Goal: Task Accomplishment & Management: Manage account settings

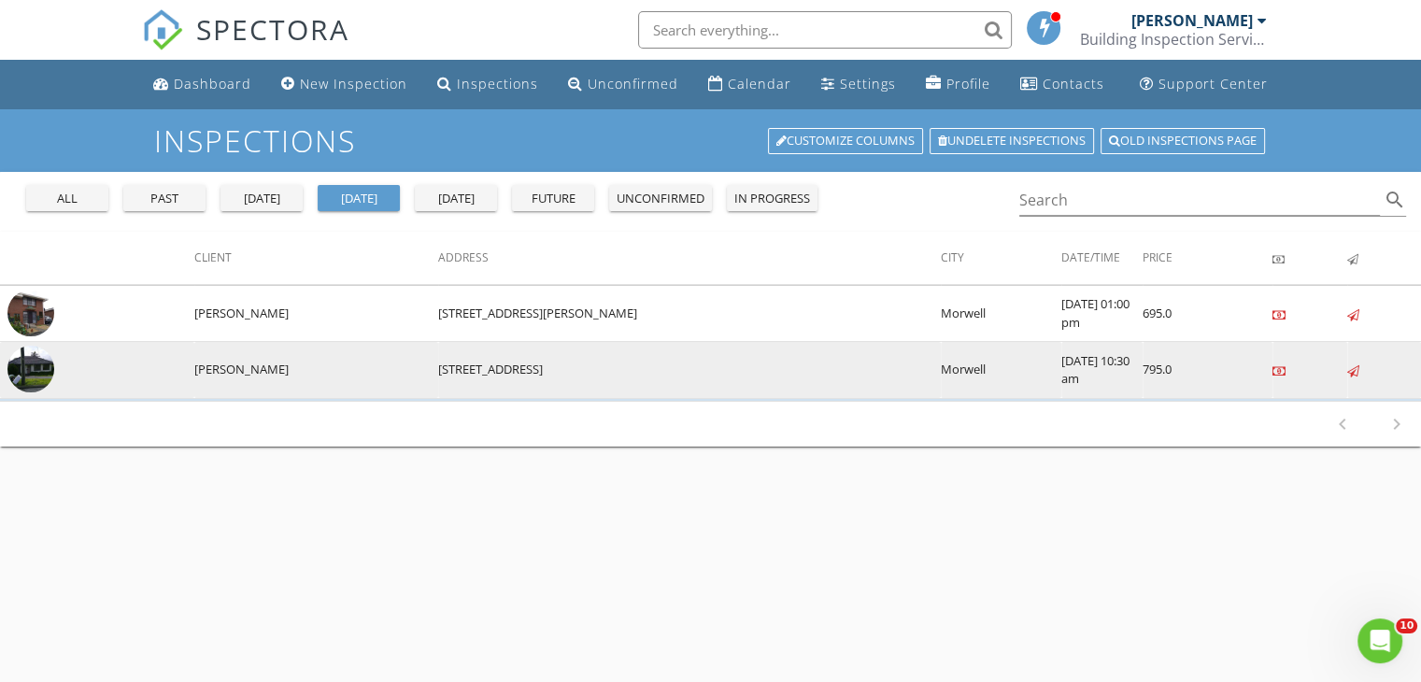
click at [34, 364] on img at bounding box center [30, 369] width 47 height 47
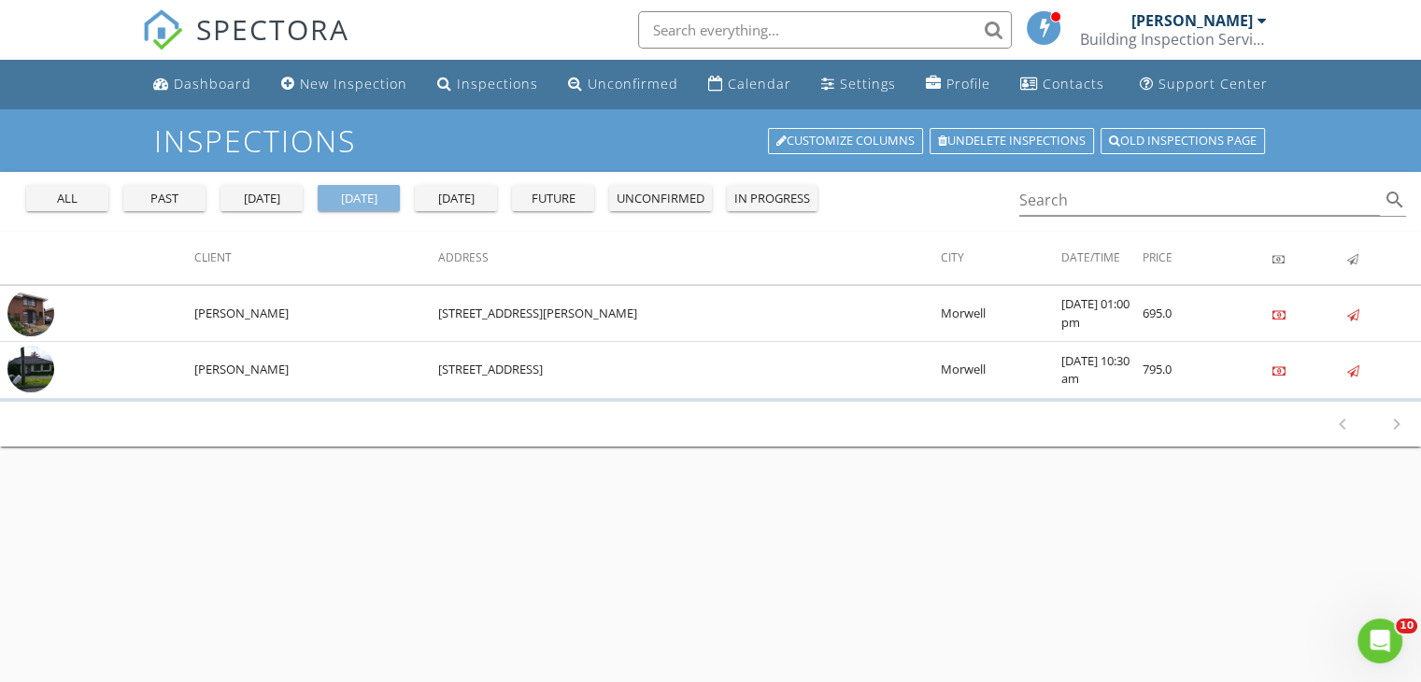
click at [385, 199] on div "today" at bounding box center [358, 199] width 67 height 19
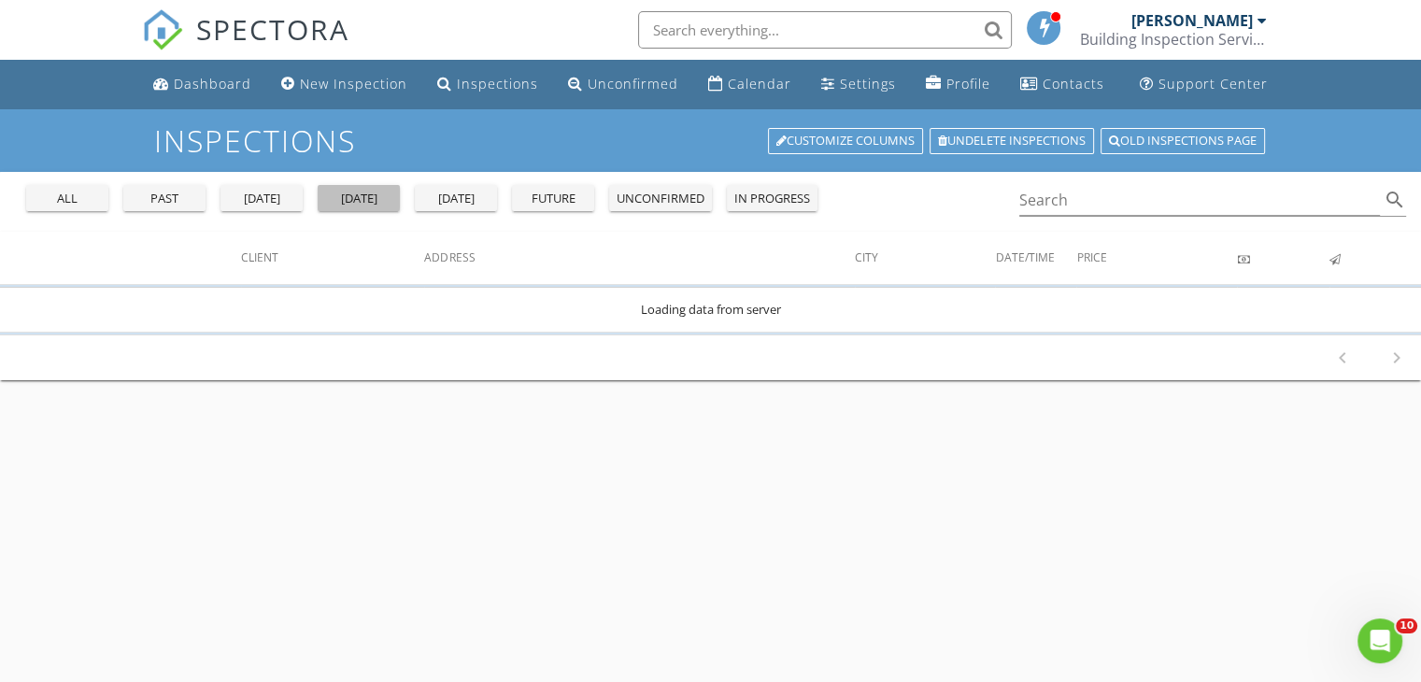
click at [385, 199] on div "today" at bounding box center [358, 199] width 67 height 19
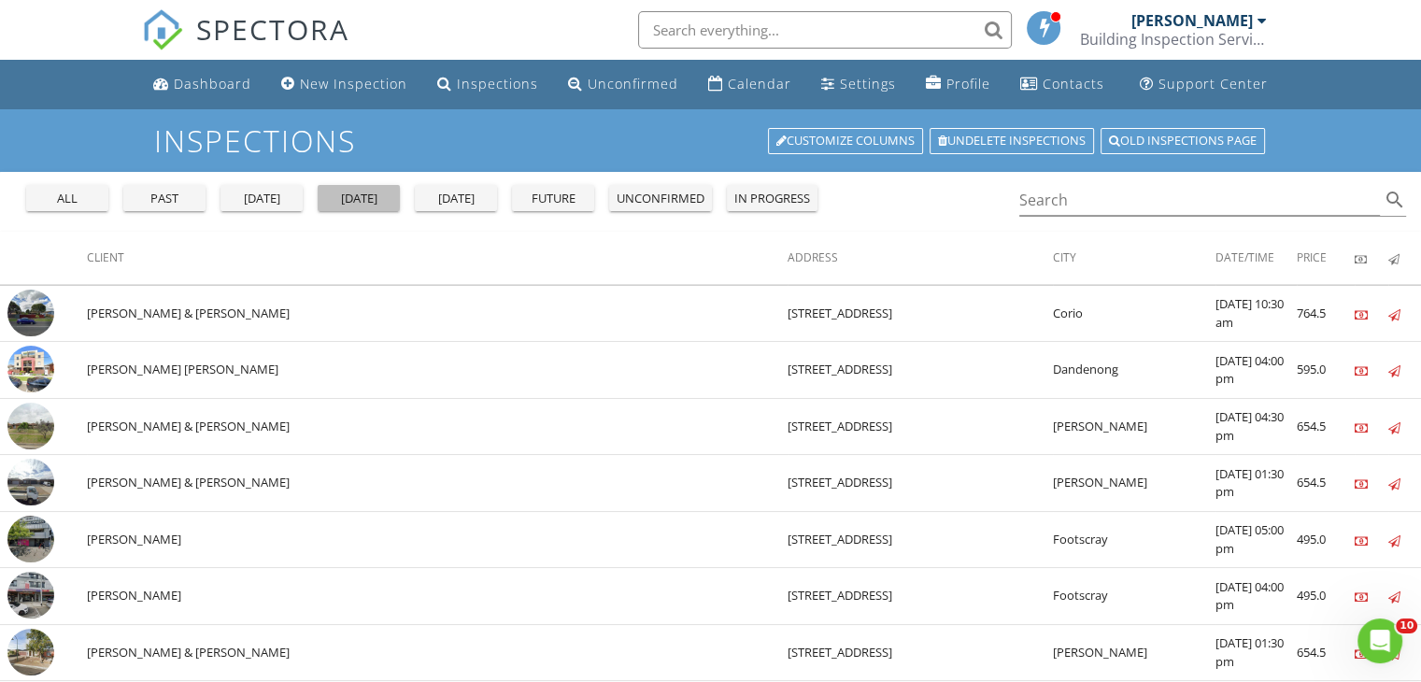
click at [385, 199] on div "today" at bounding box center [358, 199] width 67 height 19
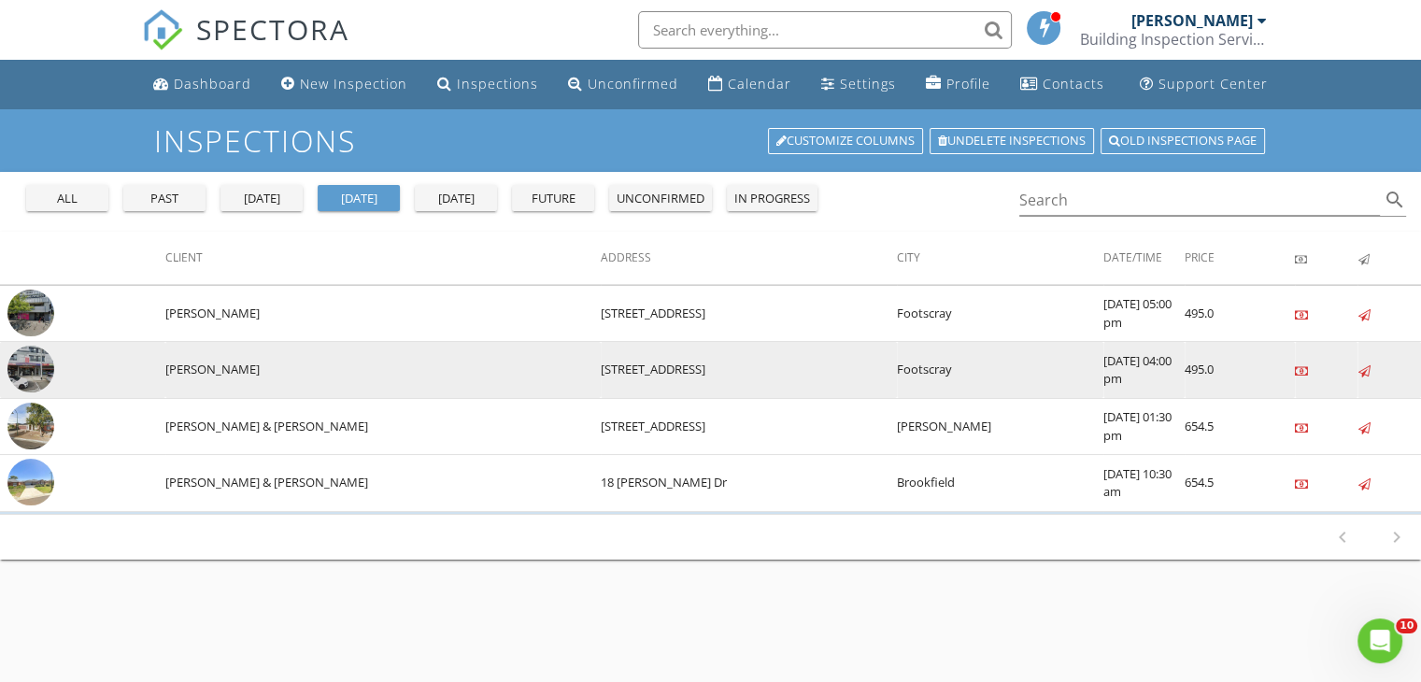
click at [36, 356] on img at bounding box center [30, 369] width 47 height 47
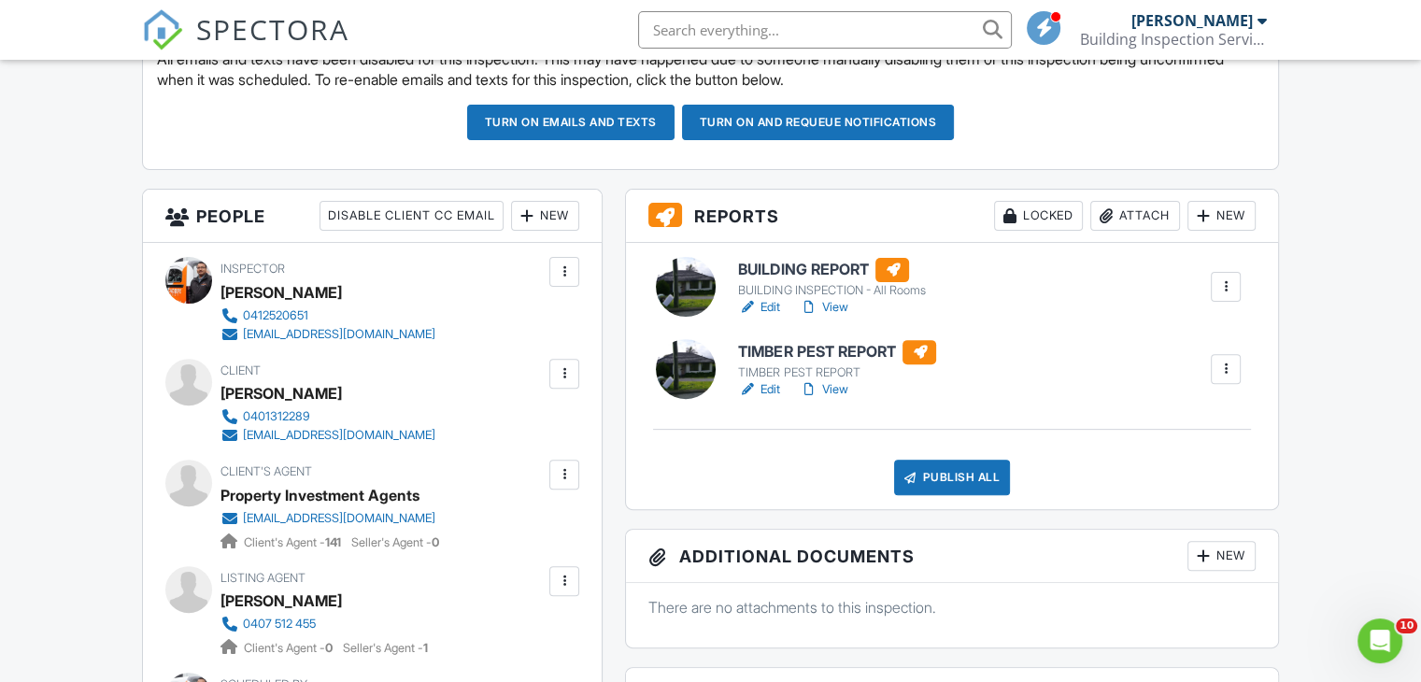
click at [841, 304] on link "View" at bounding box center [823, 307] width 49 height 19
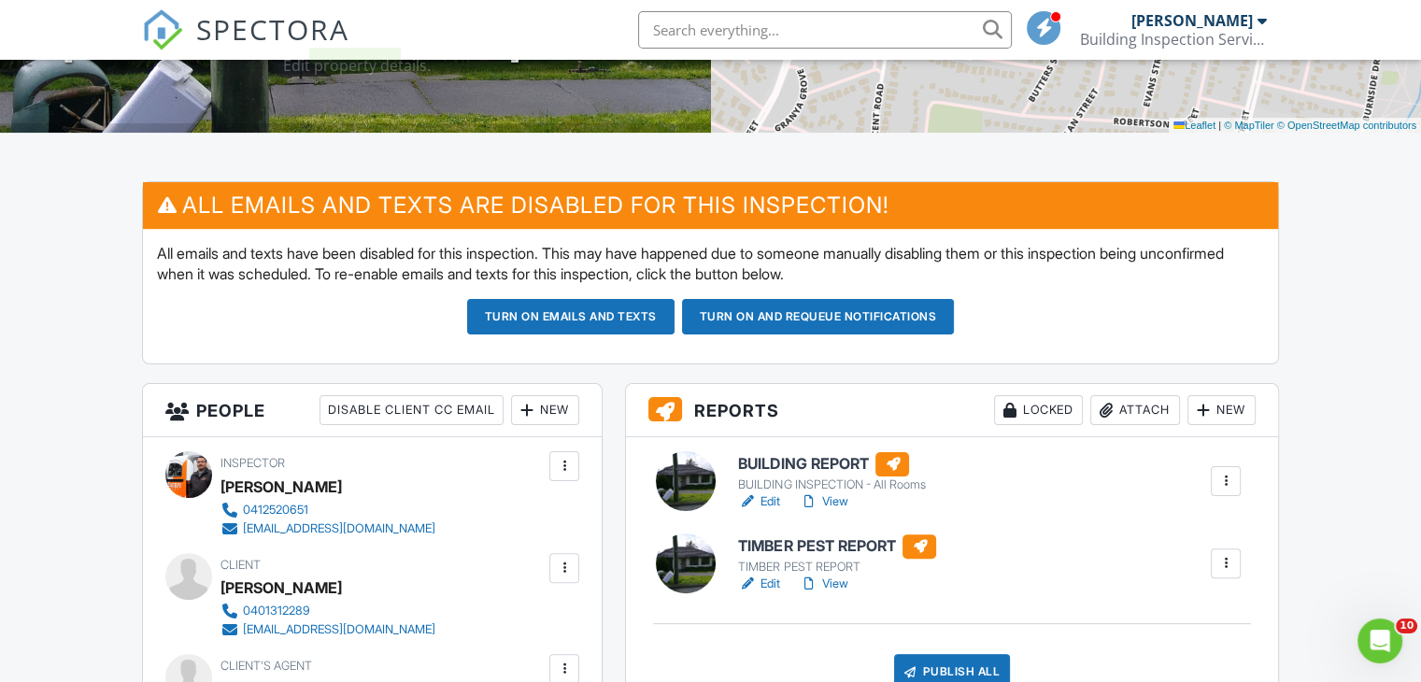
scroll to position [374, 0]
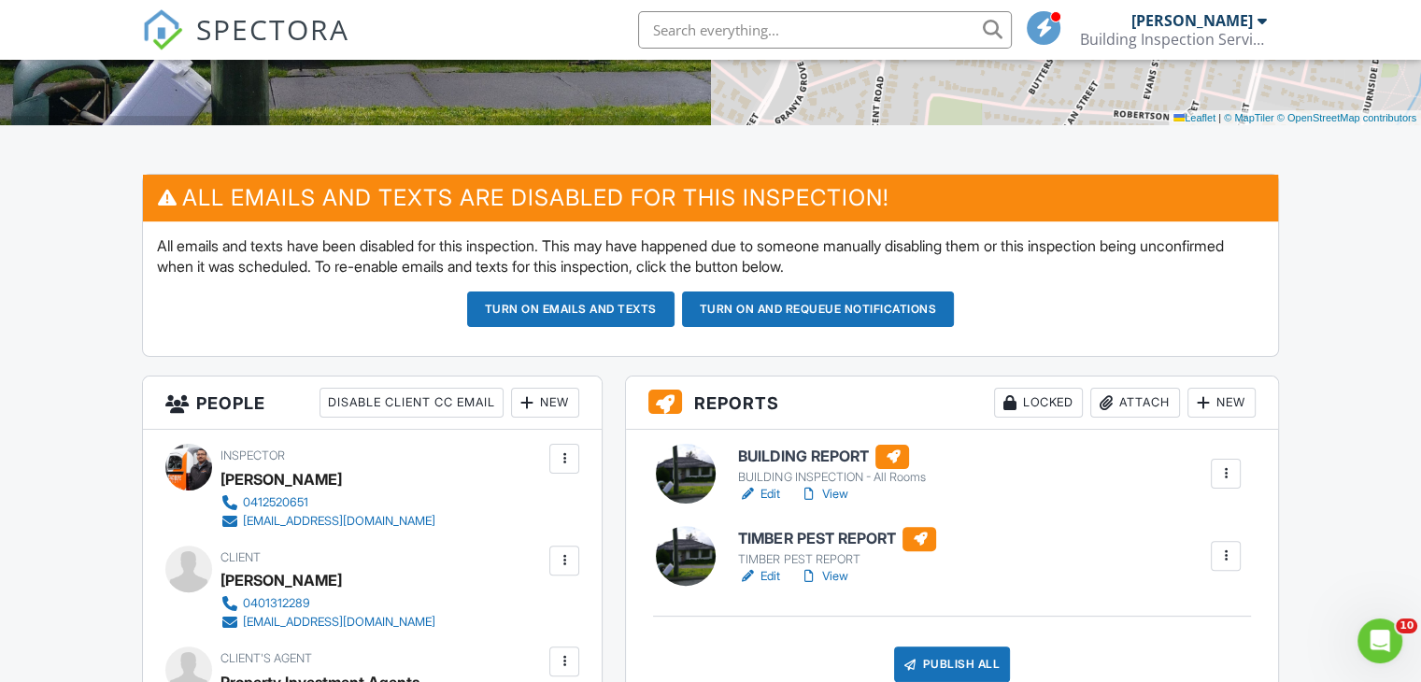
click at [774, 573] on link "Edit" at bounding box center [759, 576] width 42 height 19
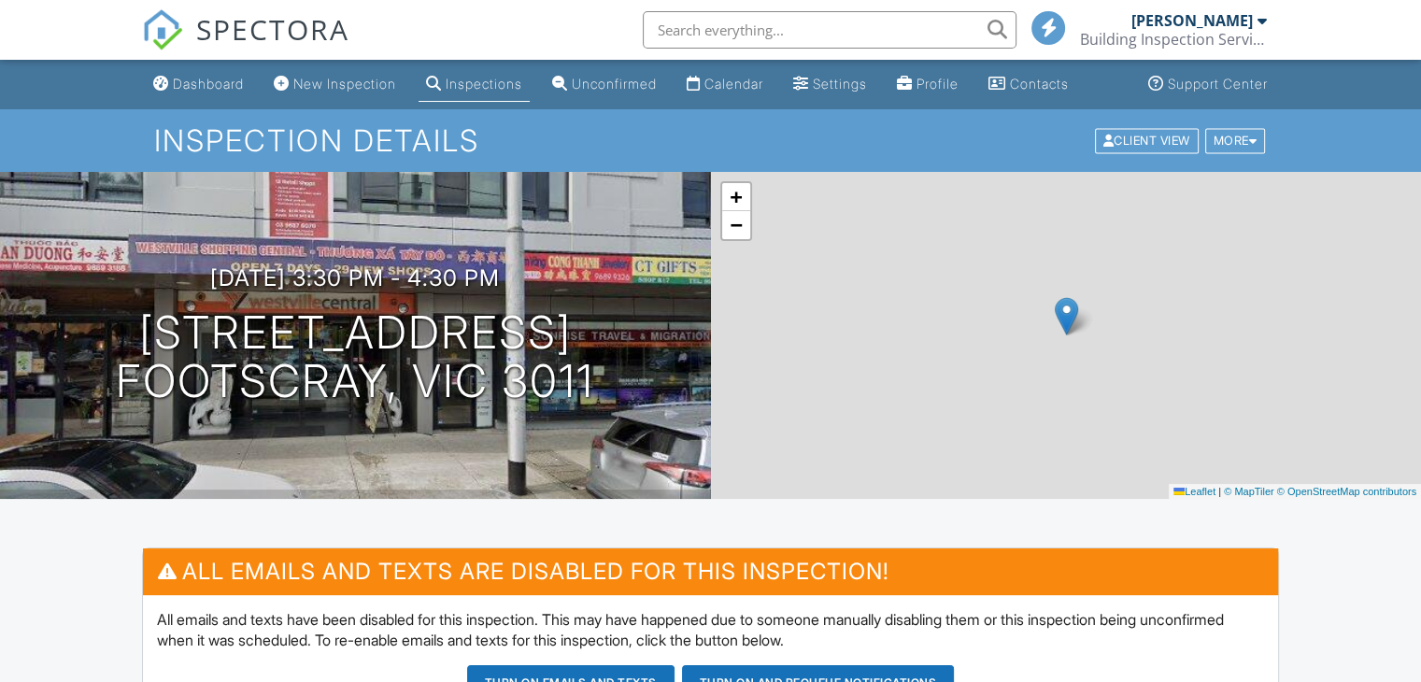
click at [0, 0] on div at bounding box center [0, 0] width 0 height 0
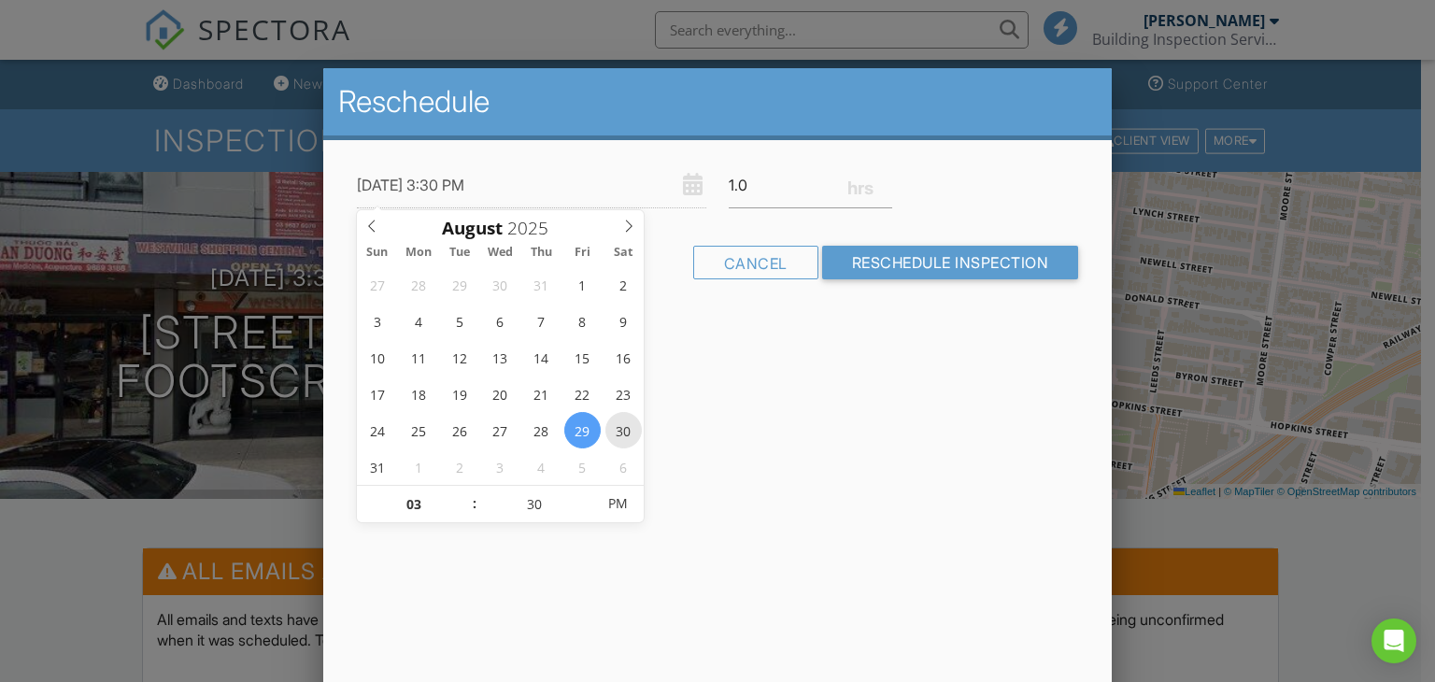
type input "30/08/2025 3:30 PM"
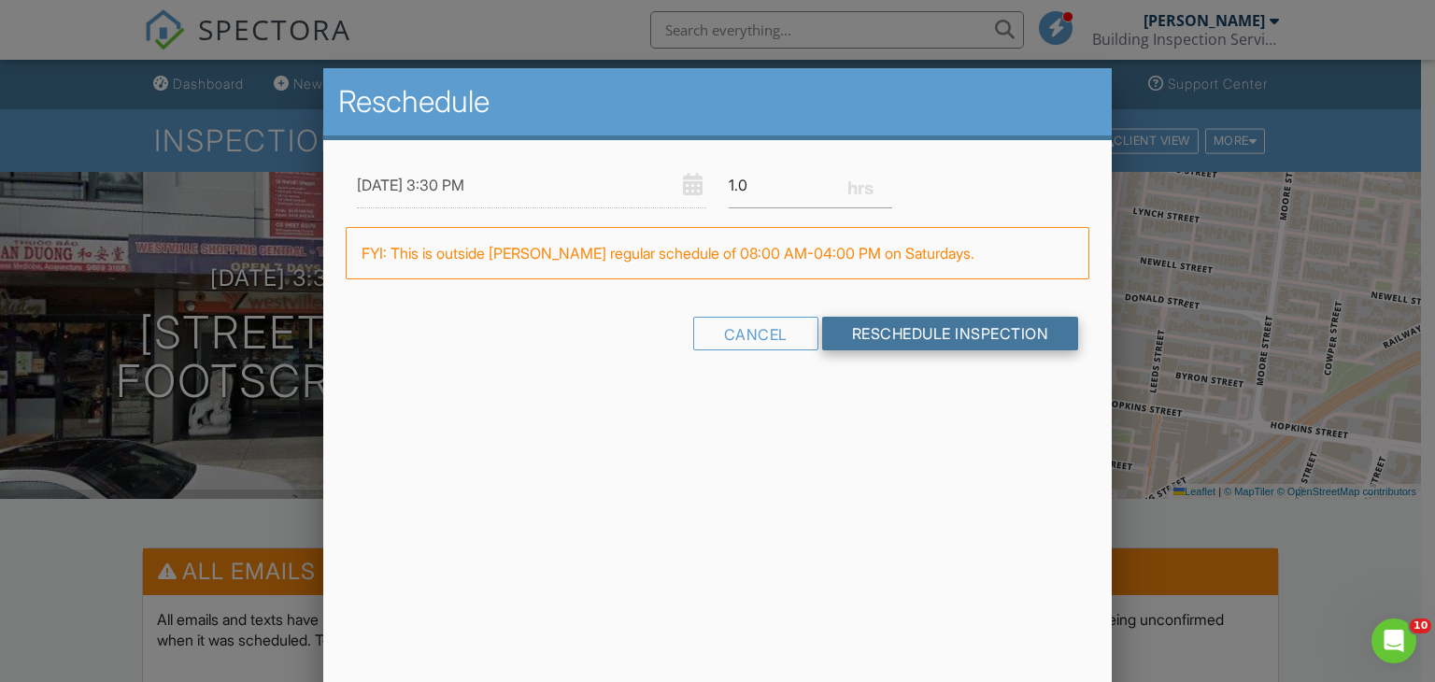
click at [917, 330] on input "Reschedule Inspection" at bounding box center [950, 334] width 257 height 34
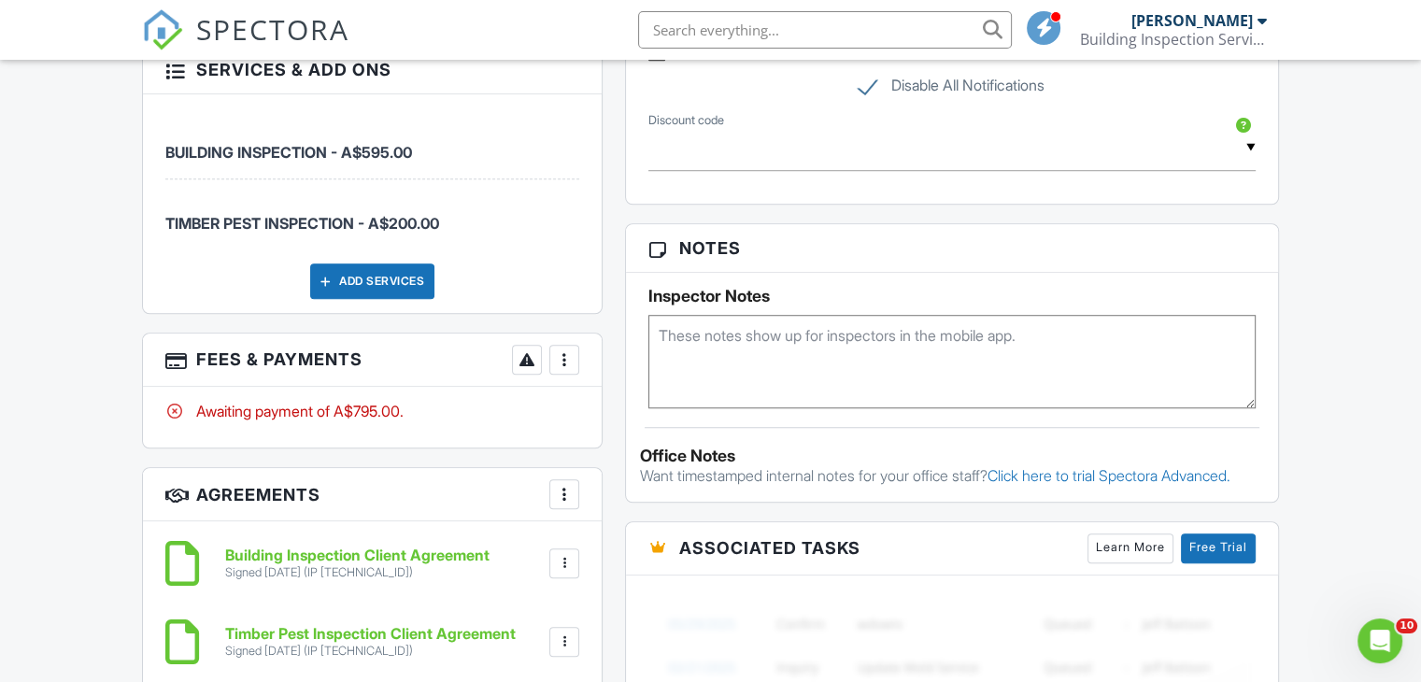
scroll to position [1495, 0]
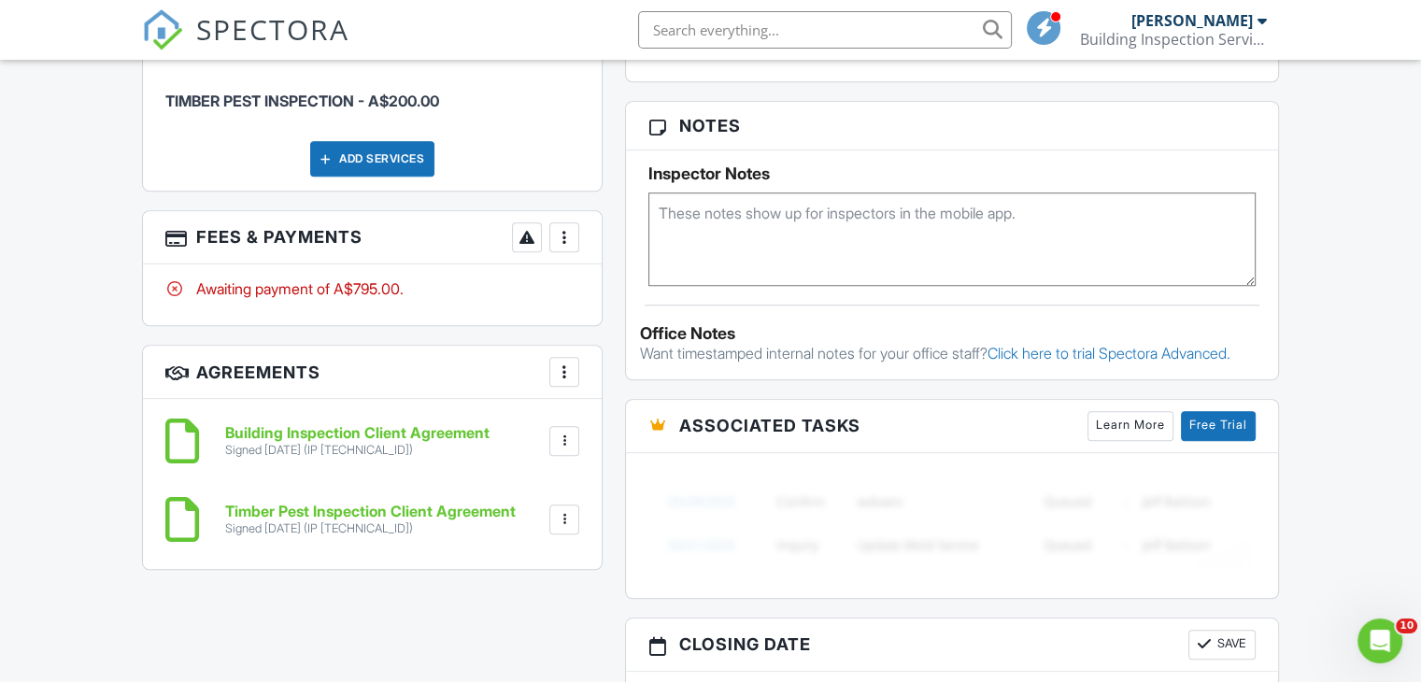
click at [562, 235] on div at bounding box center [564, 237] width 19 height 19
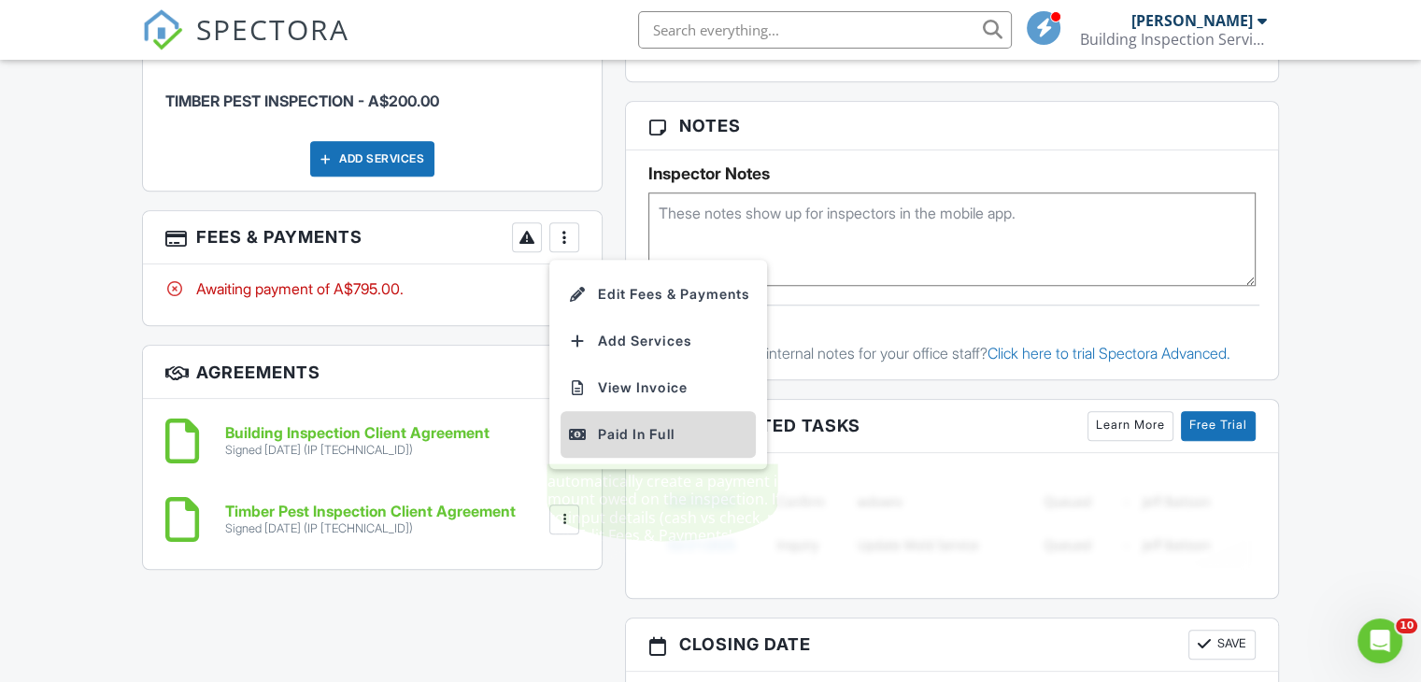
click at [647, 427] on div "Paid In Full" at bounding box center [658, 434] width 180 height 22
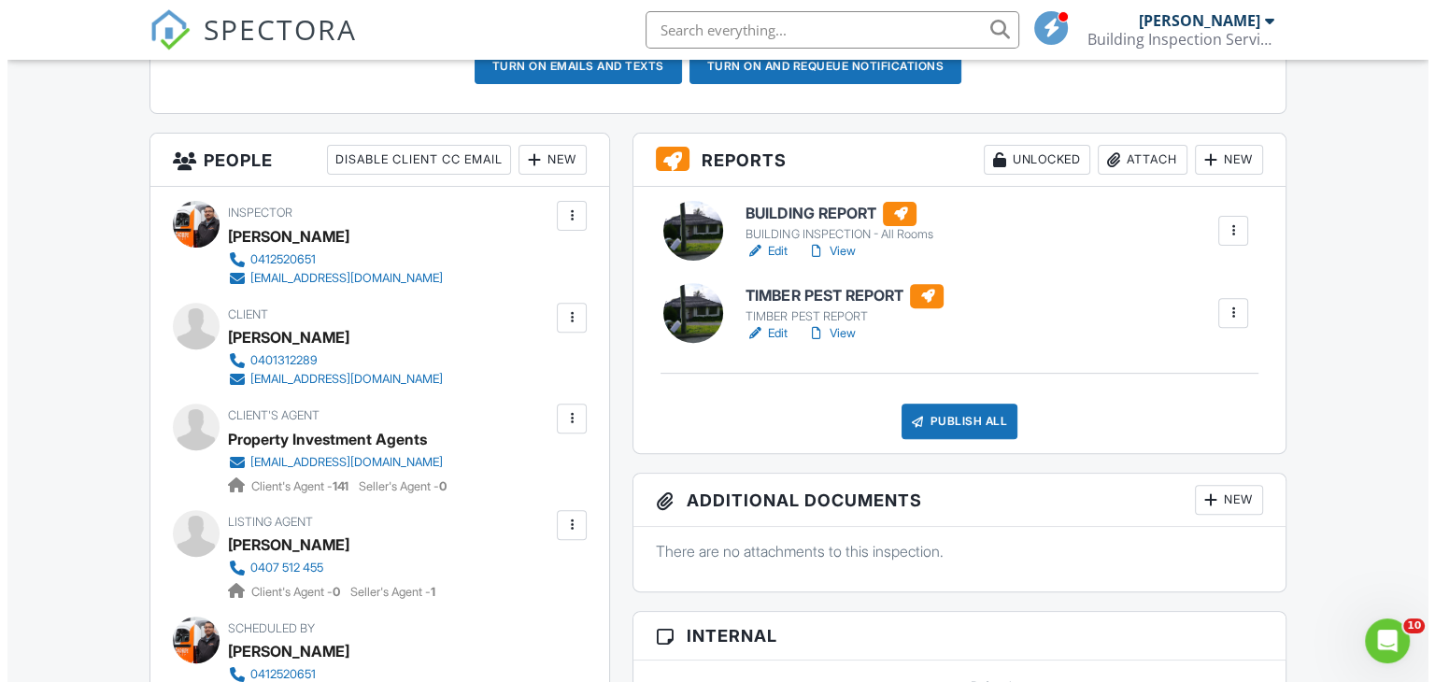
scroll to position [654, 0]
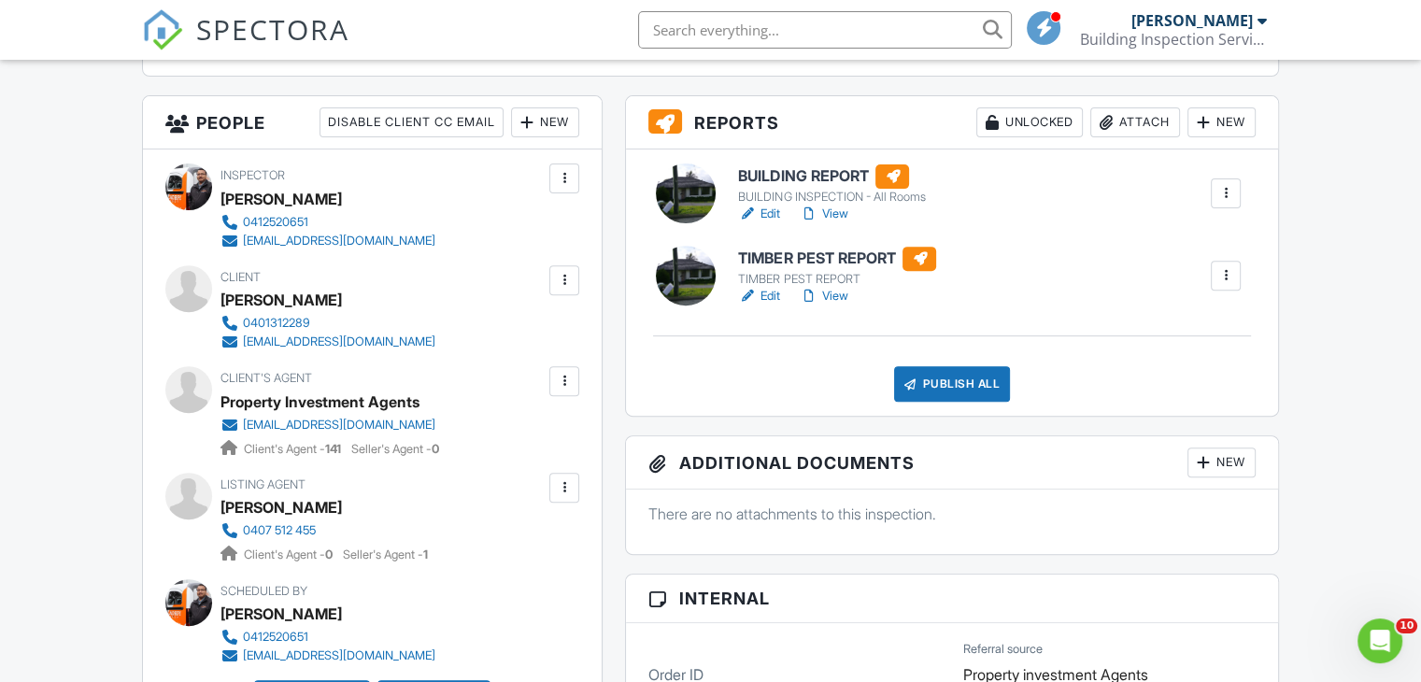
click at [945, 380] on div "Publish All" at bounding box center [952, 384] width 117 height 36
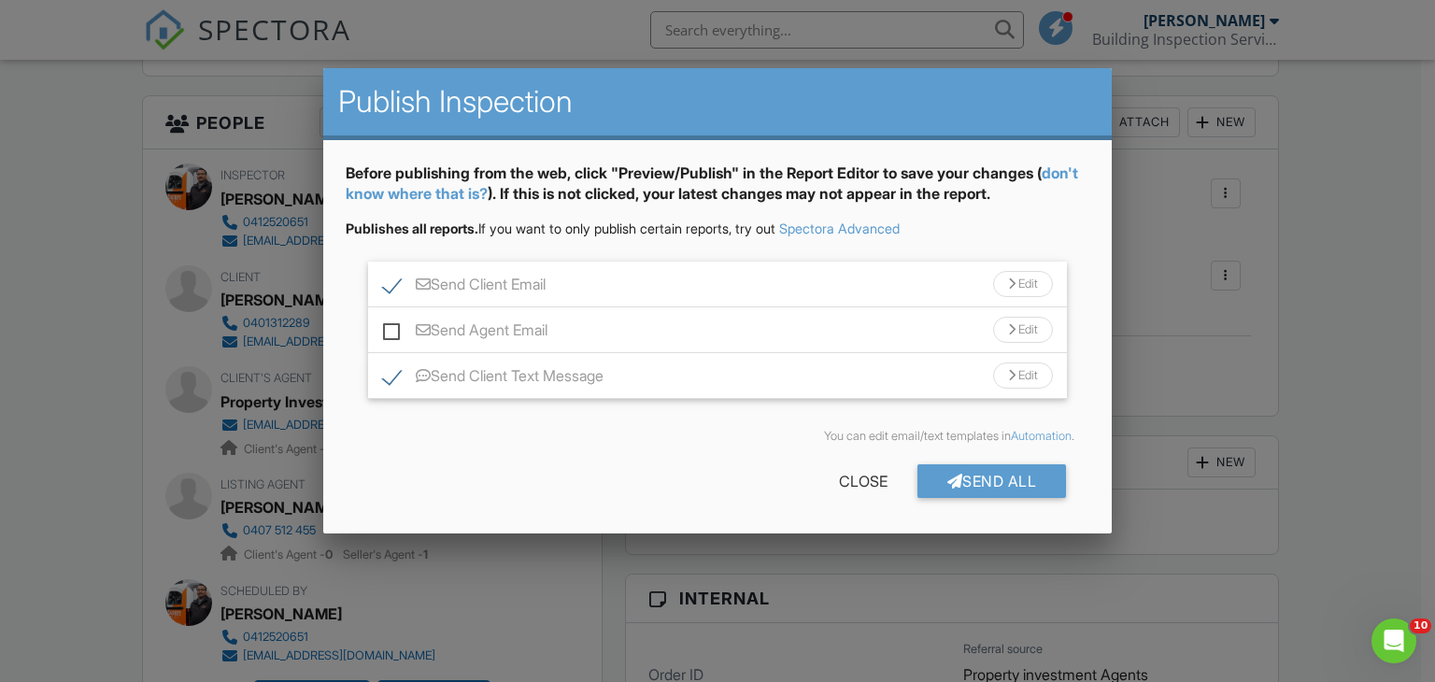
click at [394, 331] on label "Send Agent Email" at bounding box center [465, 332] width 164 height 23
click at [394, 327] on input "Send Agent Email" at bounding box center [389, 321] width 12 height 12
checkbox input "true"
click at [939, 478] on div "Send All" at bounding box center [993, 481] width 150 height 34
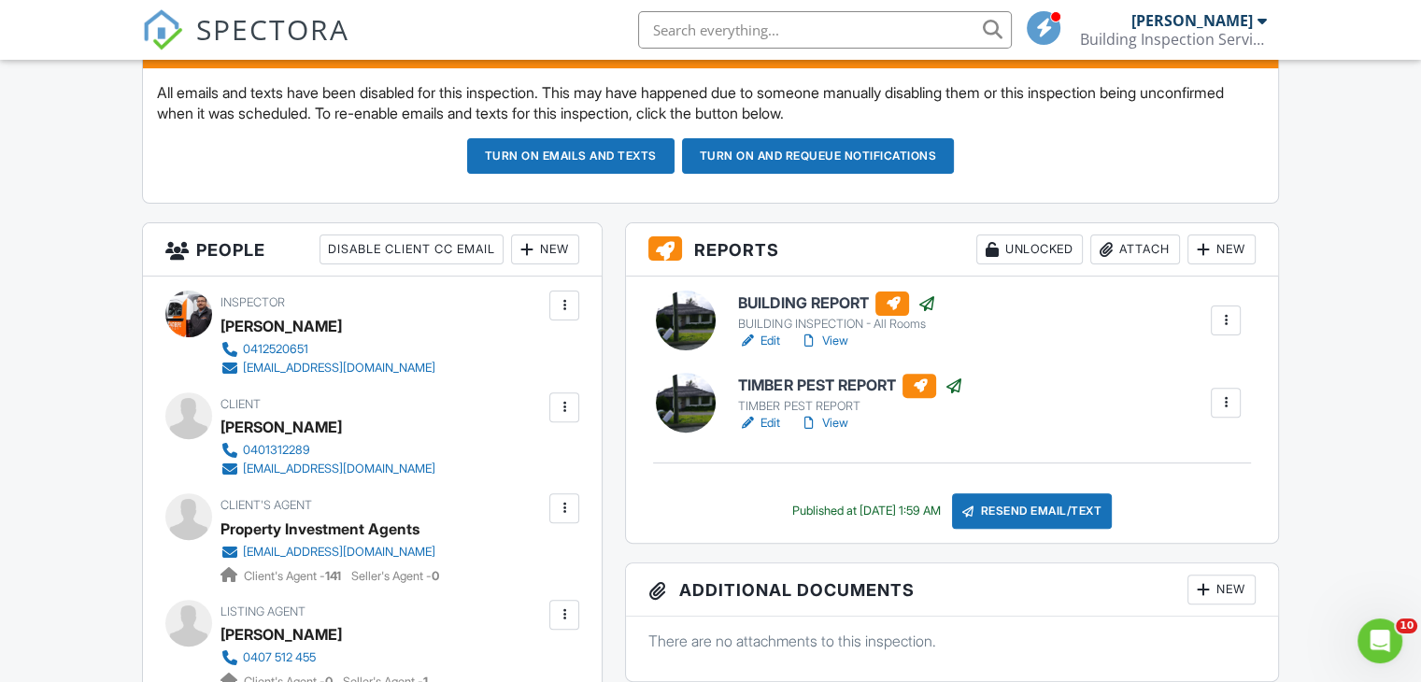
scroll to position [280, 0]
